Goal: Communication & Community: Answer question/provide support

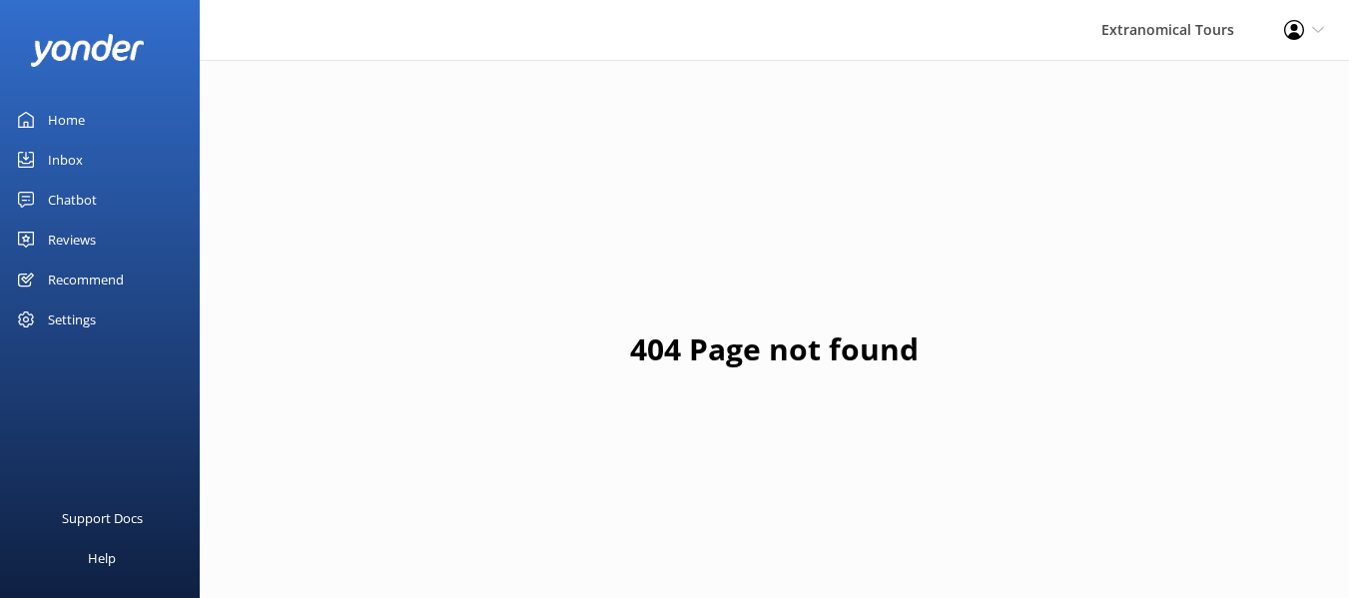
click at [85, 162] on link "Inbox" at bounding box center [100, 160] width 200 height 40
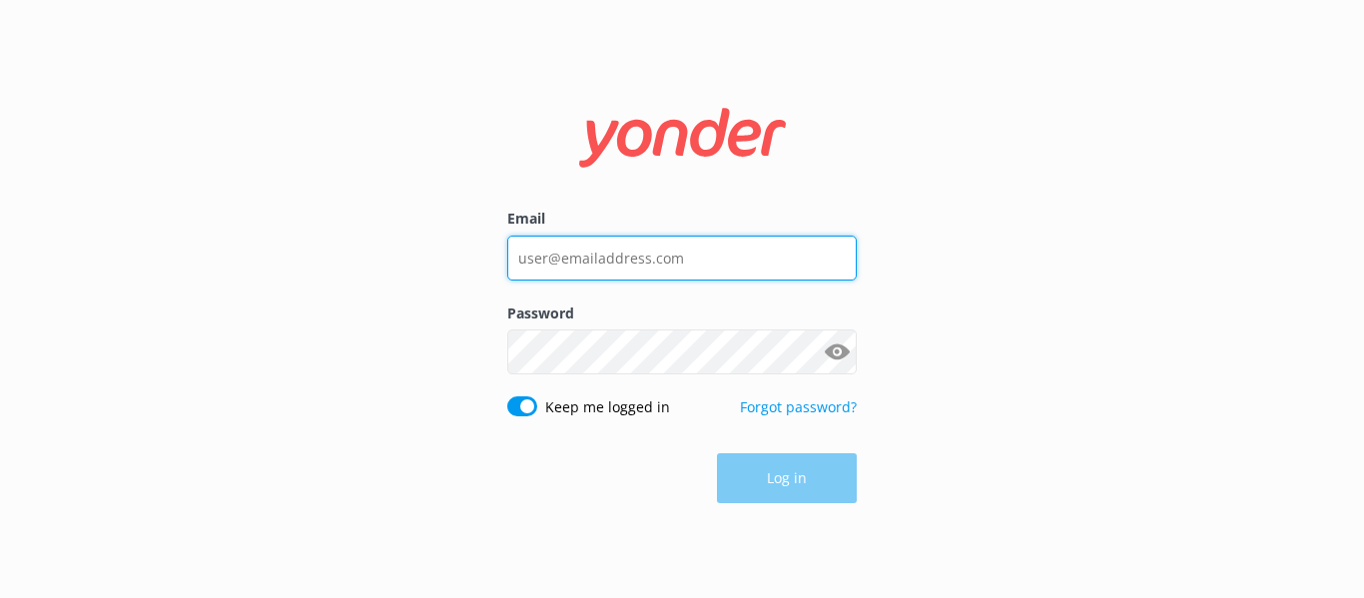
type input "[EMAIL_ADDRESS][DOMAIN_NAME]"
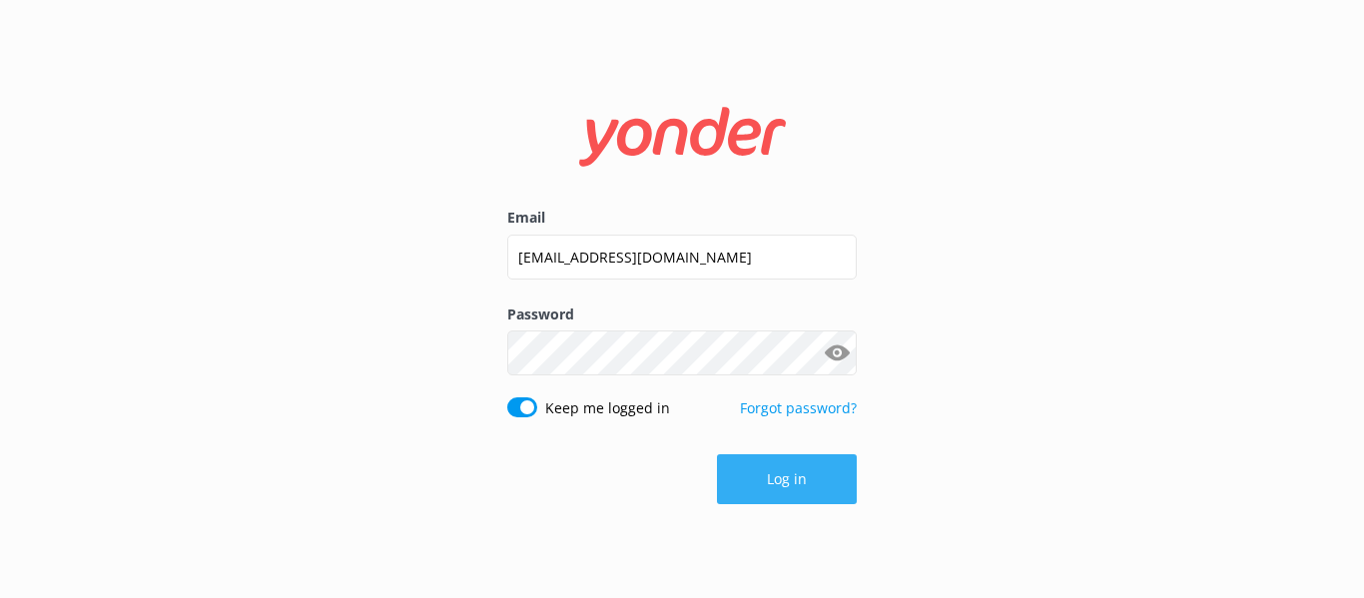
click at [816, 483] on button "Log in" at bounding box center [787, 479] width 140 height 50
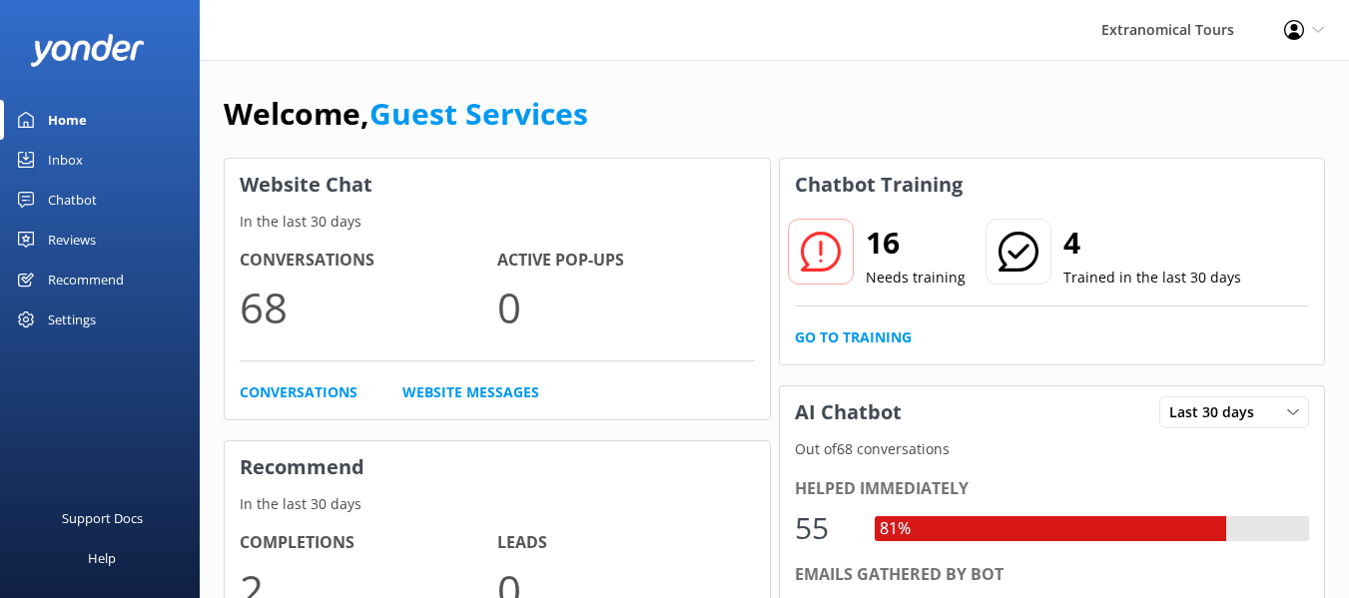
click at [77, 163] on div "Inbox" at bounding box center [65, 160] width 35 height 40
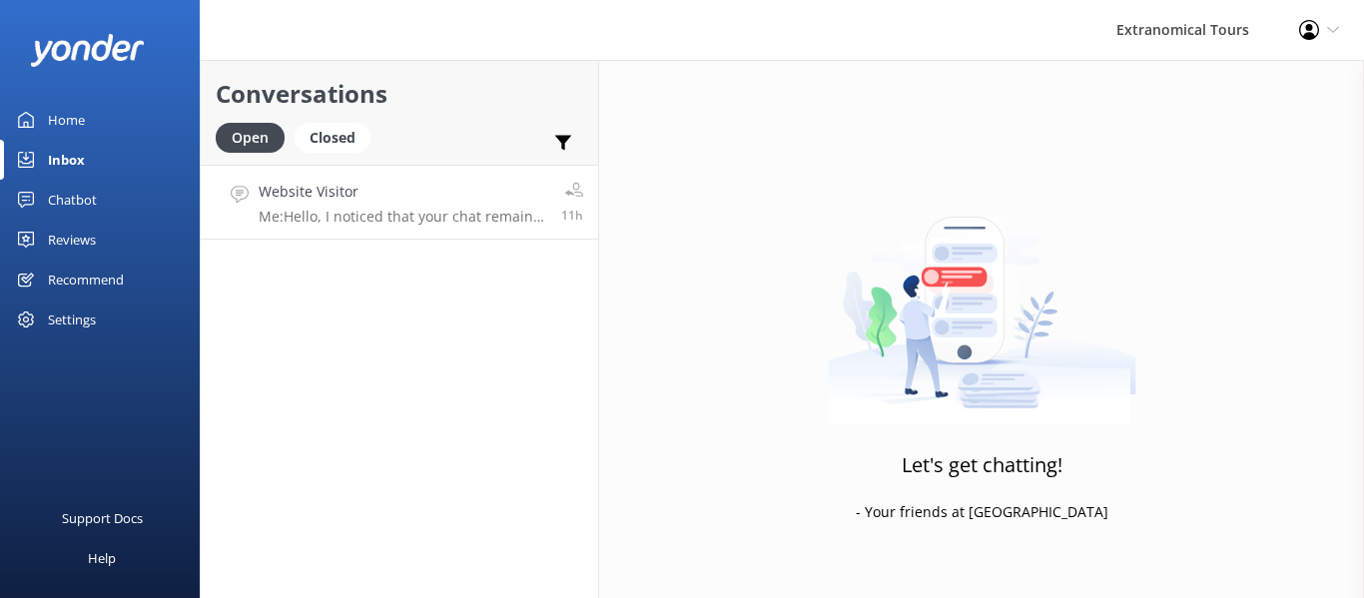
click at [357, 195] on h4 "Website Visitor" at bounding box center [403, 192] width 288 height 22
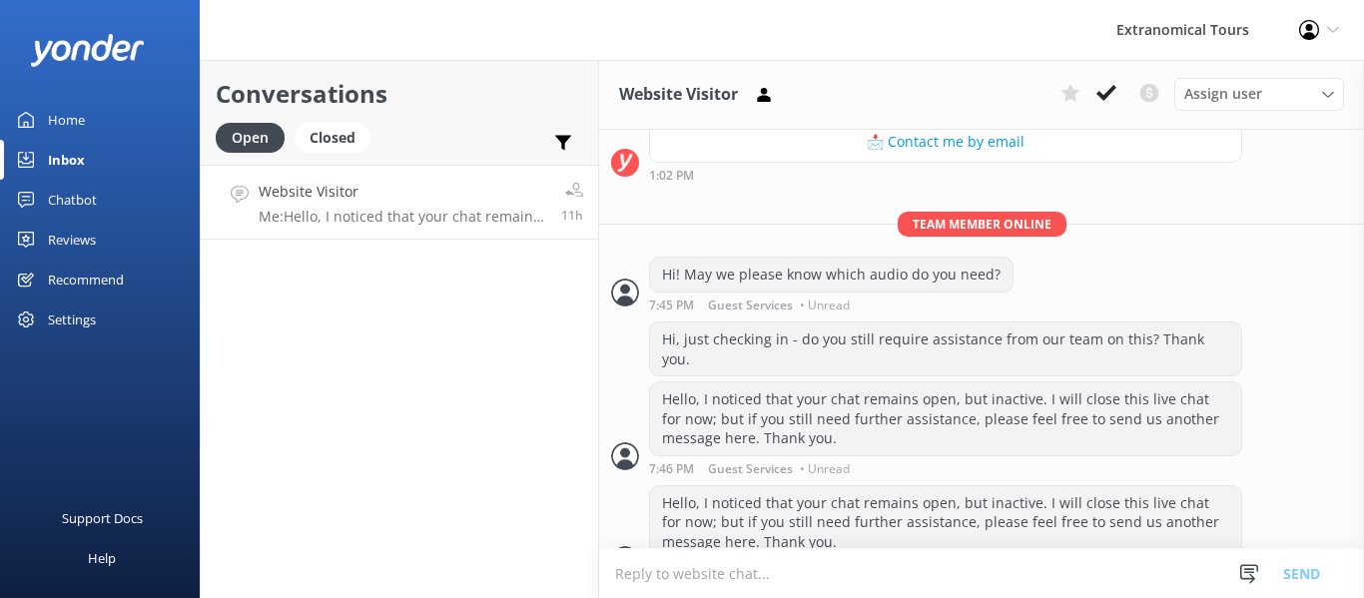
scroll to position [436, 0]
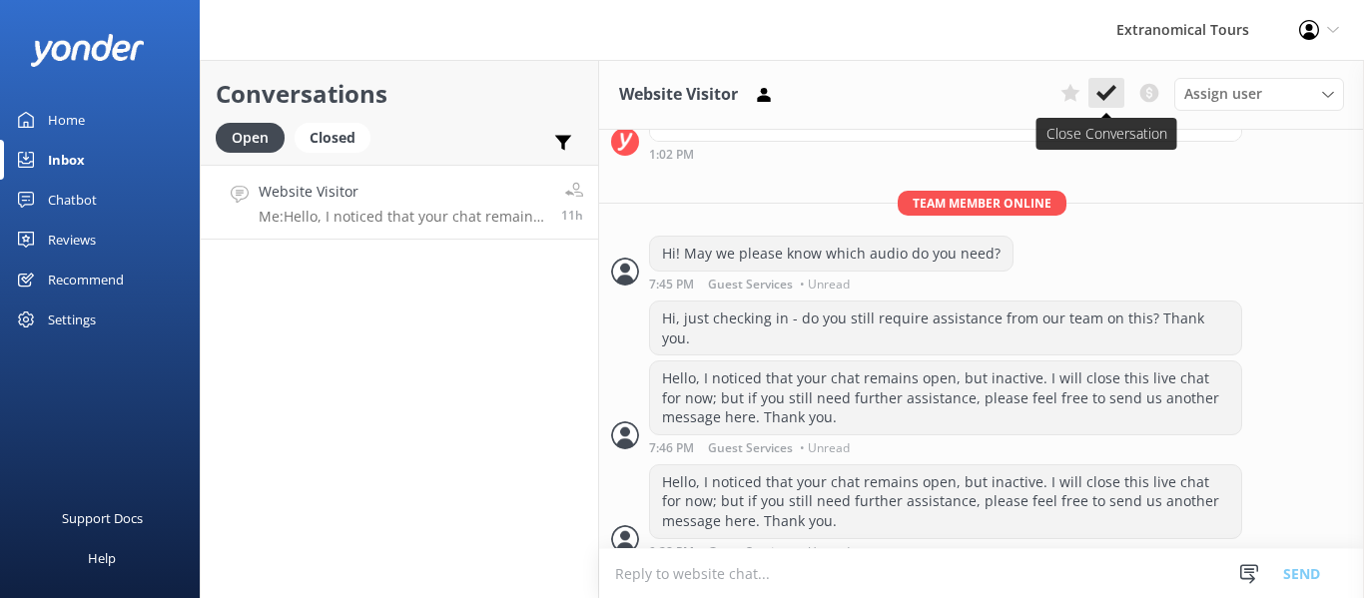
click at [1106, 86] on icon at bounding box center [1106, 93] width 20 height 20
